Goal: Find specific page/section: Find specific page/section

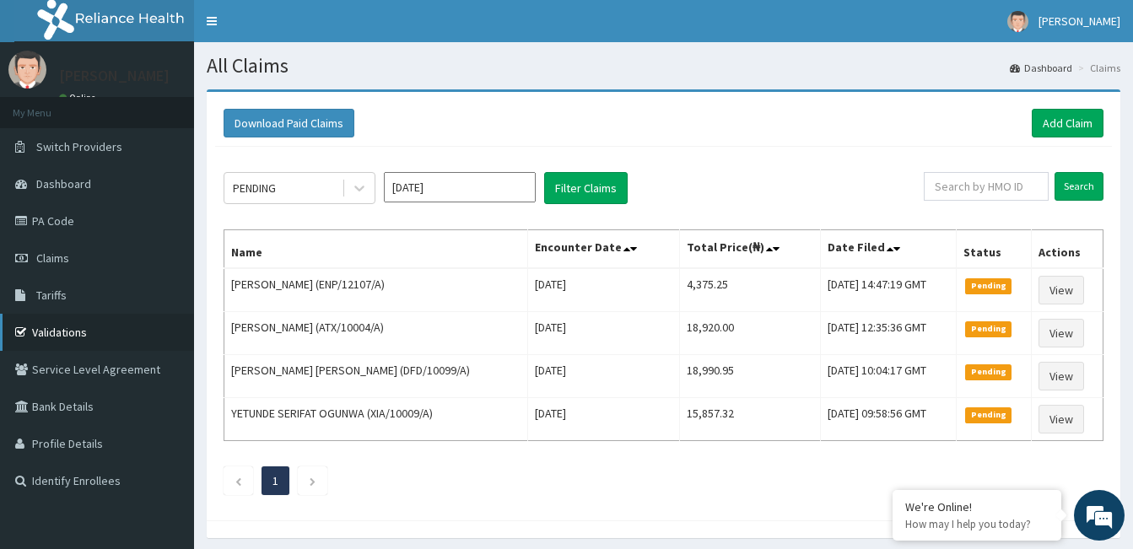
click at [57, 332] on link "Validations" at bounding box center [97, 332] width 194 height 37
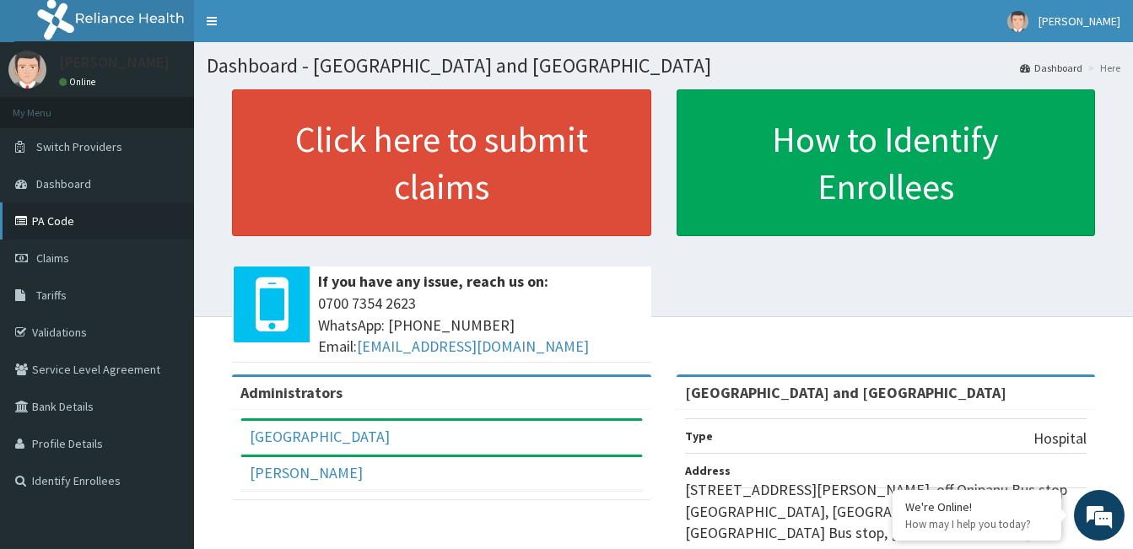
click at [46, 224] on link "PA Code" at bounding box center [97, 220] width 194 height 37
